Goal: Contribute content

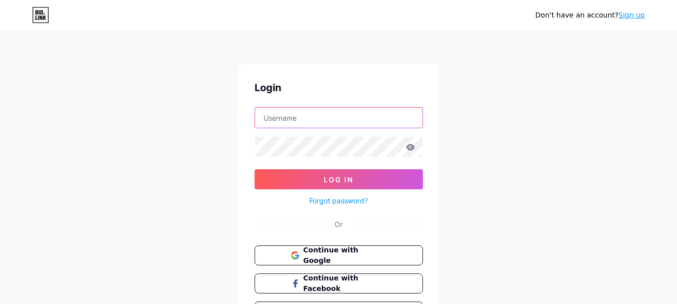
click at [325, 120] on input "text" at bounding box center [338, 118] width 167 height 20
paste input "[EMAIL_ADDRESS][DOMAIN_NAME]"
drag, startPoint x: 336, startPoint y: 122, endPoint x: 392, endPoint y: 125, distance: 55.7
click at [392, 125] on input "[EMAIL_ADDRESS][DOMAIN_NAME]" at bounding box center [338, 118] width 167 height 20
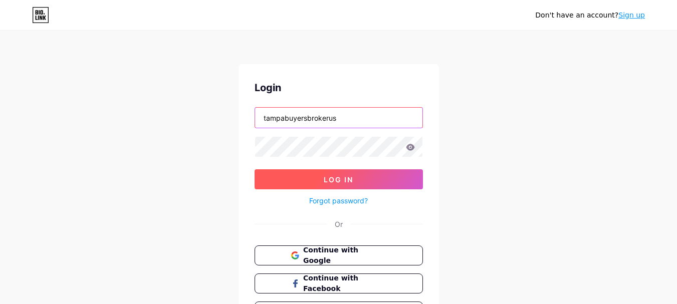
type input "tampabuyersbrokerus"
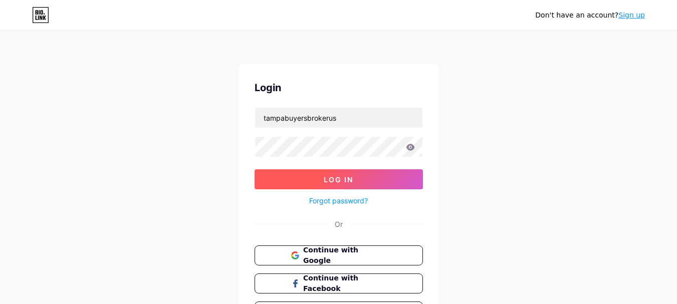
click at [323, 173] on button "Log In" at bounding box center [339, 179] width 168 height 20
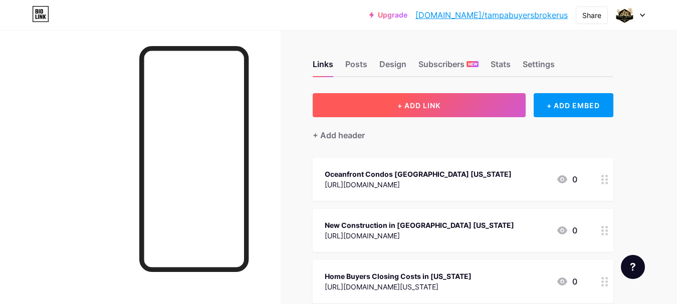
click at [440, 100] on button "+ ADD LINK" at bounding box center [419, 105] width 213 height 24
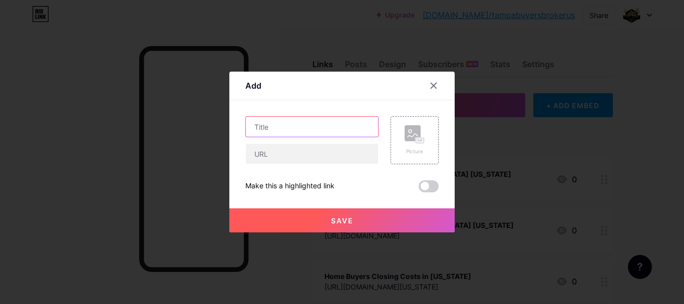
click at [287, 129] on input "text" at bounding box center [312, 127] width 132 height 20
paste input "What Makes Sarasota Such a Great Place to Build Your Nest in [DATE]?"
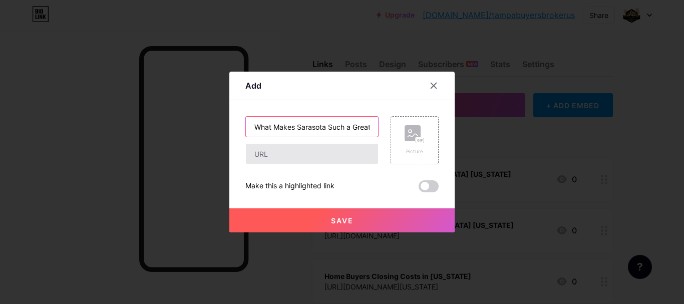
scroll to position [0, 116]
type input "What Makes Sarasota Such a Great Place to Build Your Nest in [DATE]?"
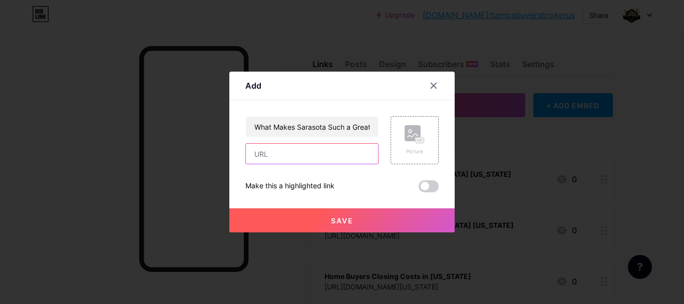
click at [310, 156] on input "text" at bounding box center [312, 154] width 132 height 20
paste input "[URL][DOMAIN_NAME]"
type input "[URL][DOMAIN_NAME]"
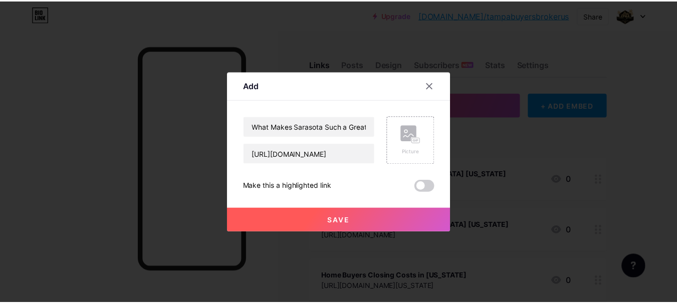
scroll to position [0, 0]
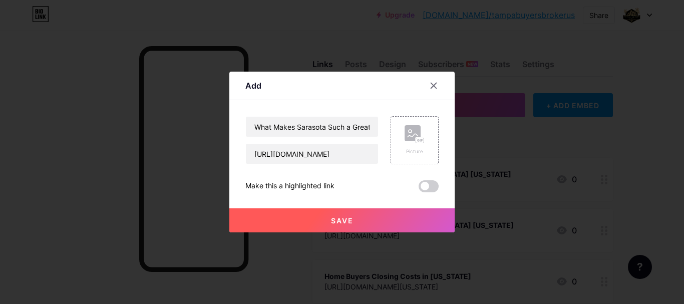
click at [342, 225] on button "Save" at bounding box center [341, 220] width 225 height 24
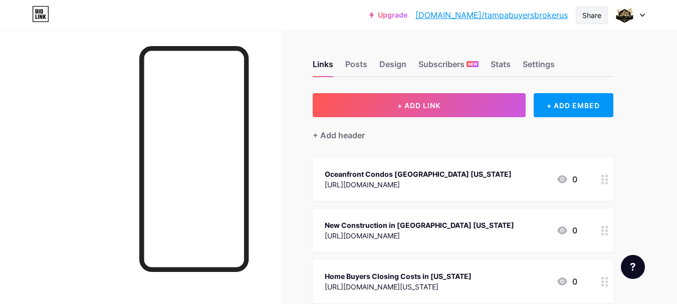
click at [585, 13] on div "Share" at bounding box center [591, 15] width 19 height 11
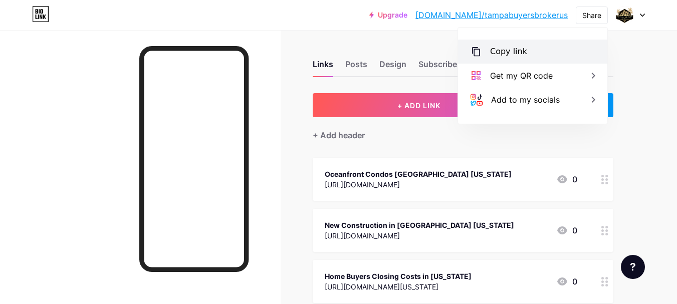
click at [505, 51] on div "Copy link" at bounding box center [508, 52] width 37 height 12
